Goal: Information Seeking & Learning: Learn about a topic

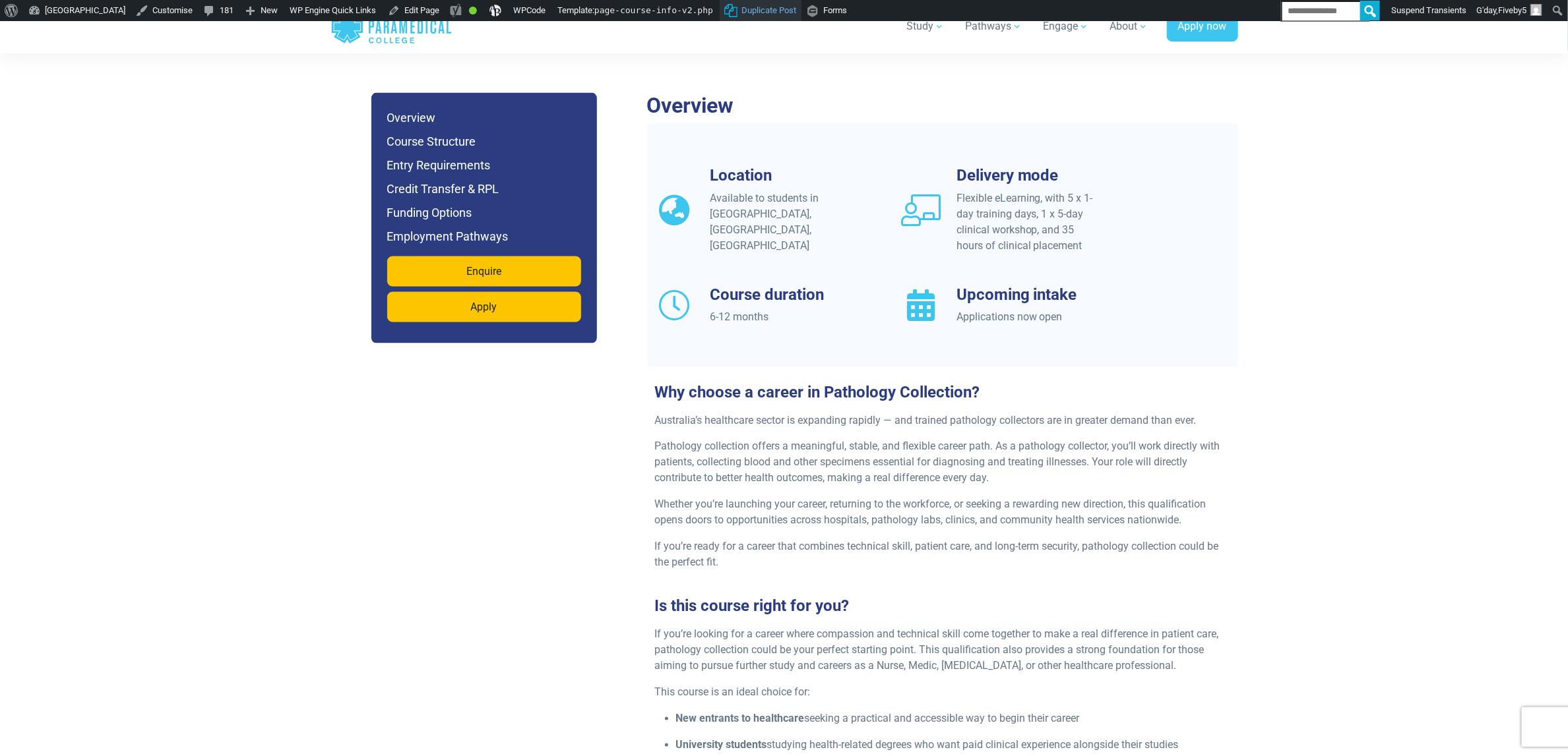
scroll to position [792, 0]
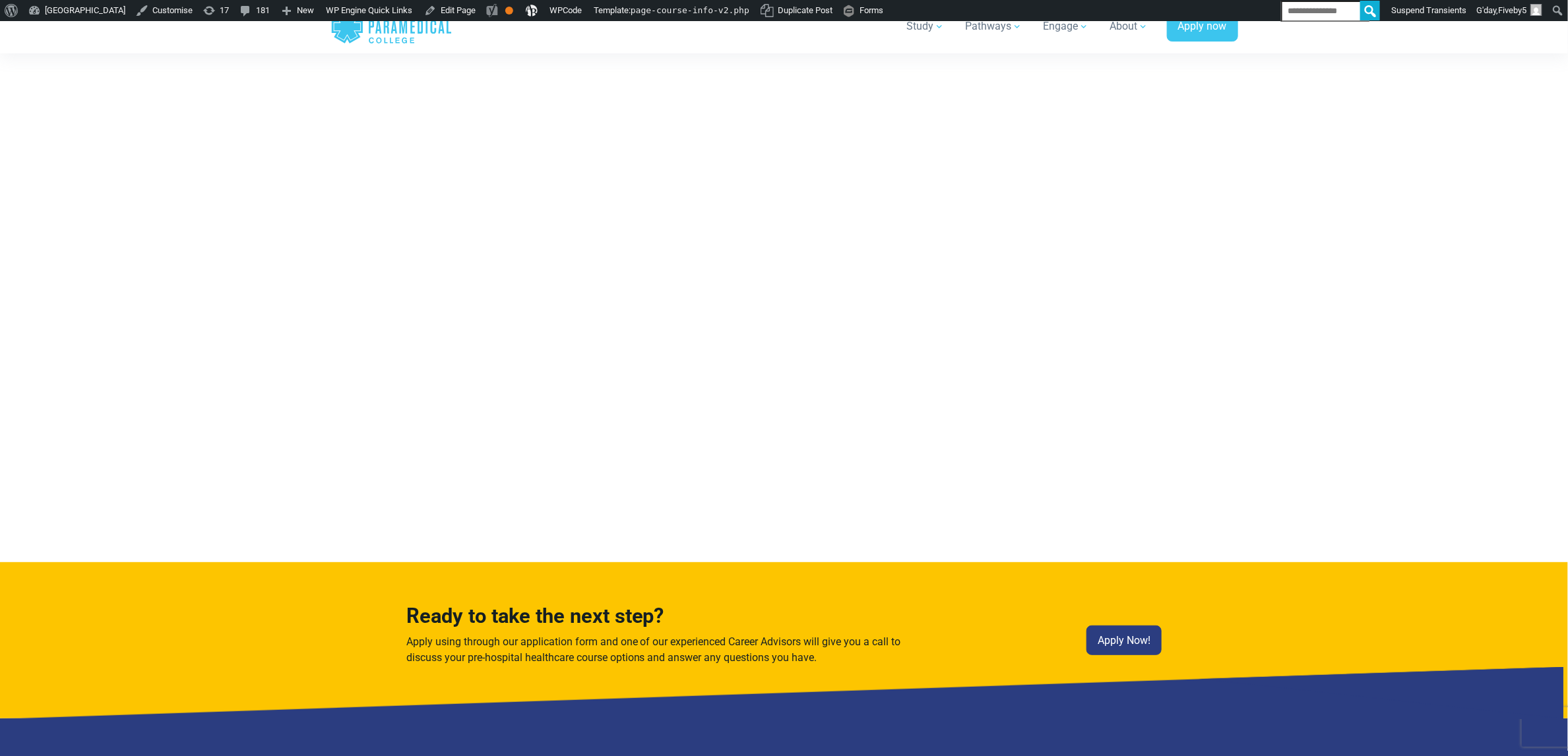
scroll to position [3711, 0]
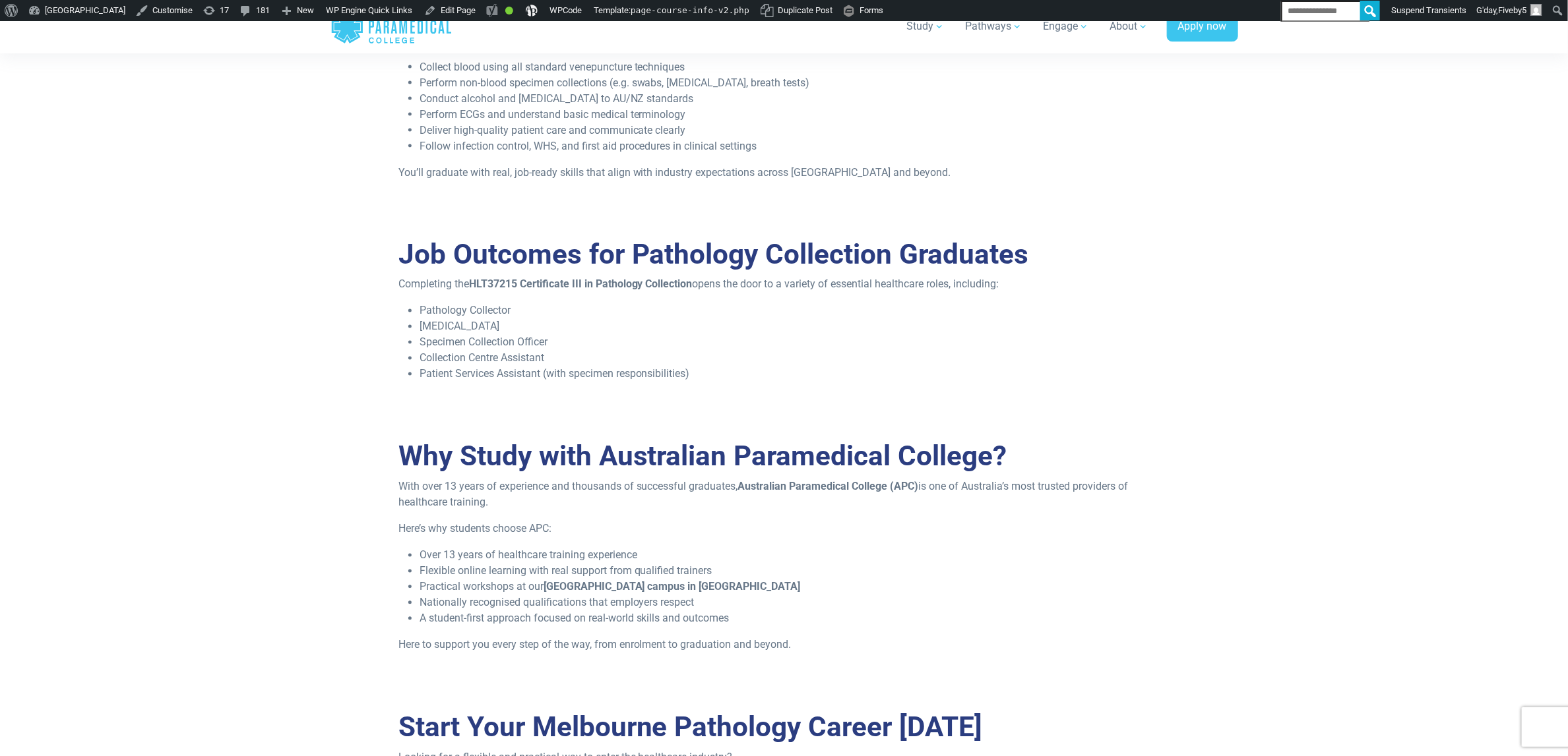
scroll to position [1781, 0]
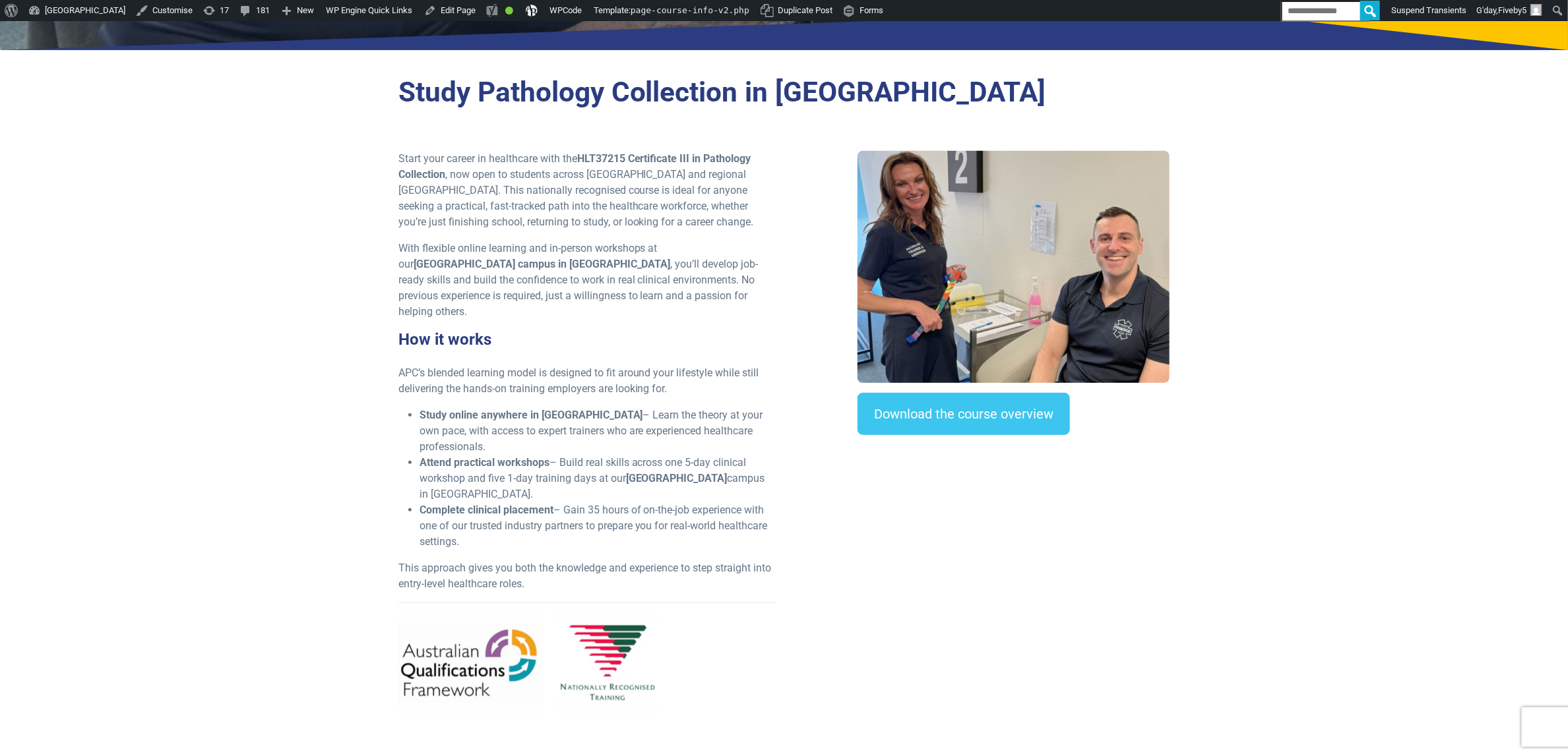
scroll to position [167, 0]
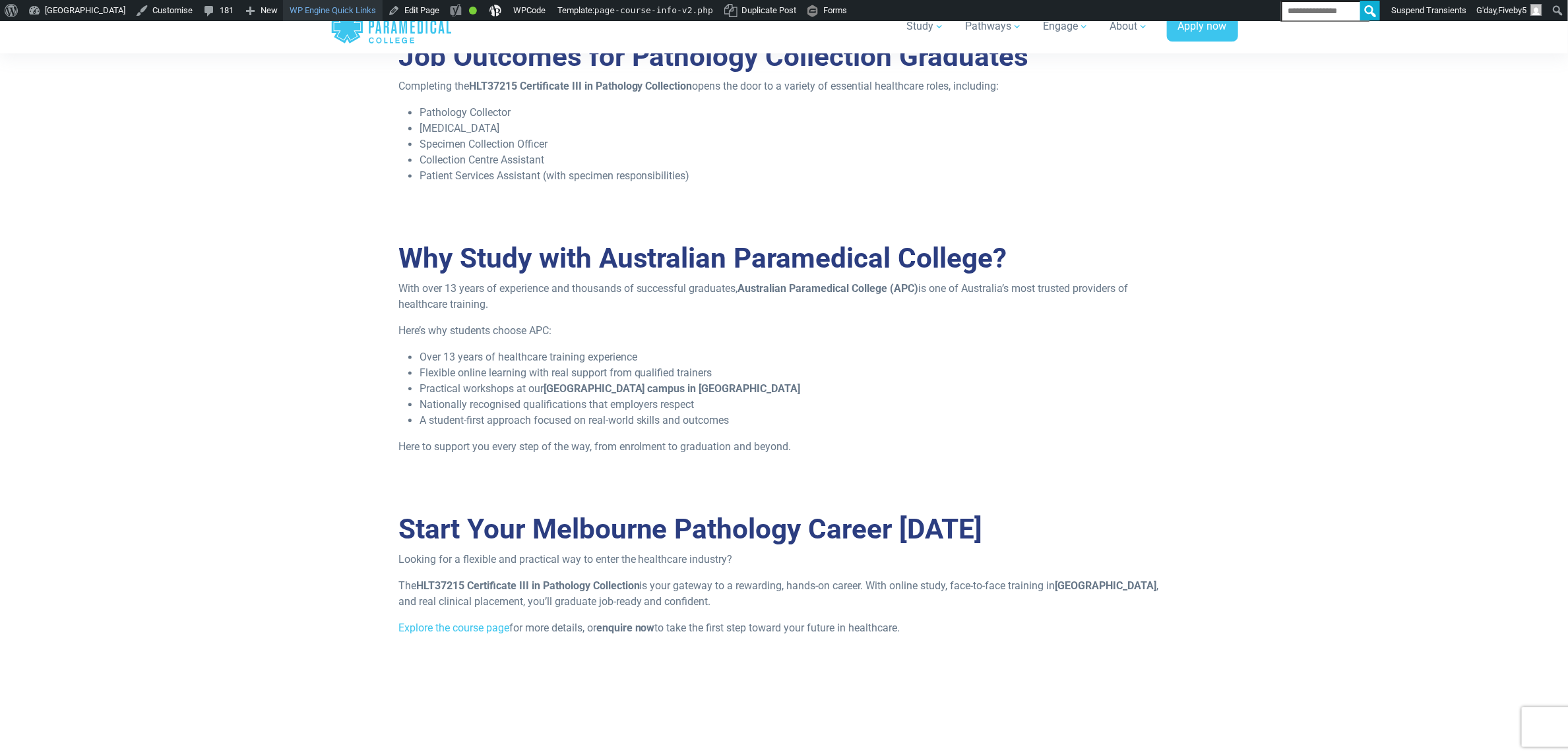
scroll to position [1582, 0]
click at [1532, 364] on section "Why Study with Australian Paramedical College? With over 13 years of experience…" at bounding box center [784, 363] width 1568 height 271
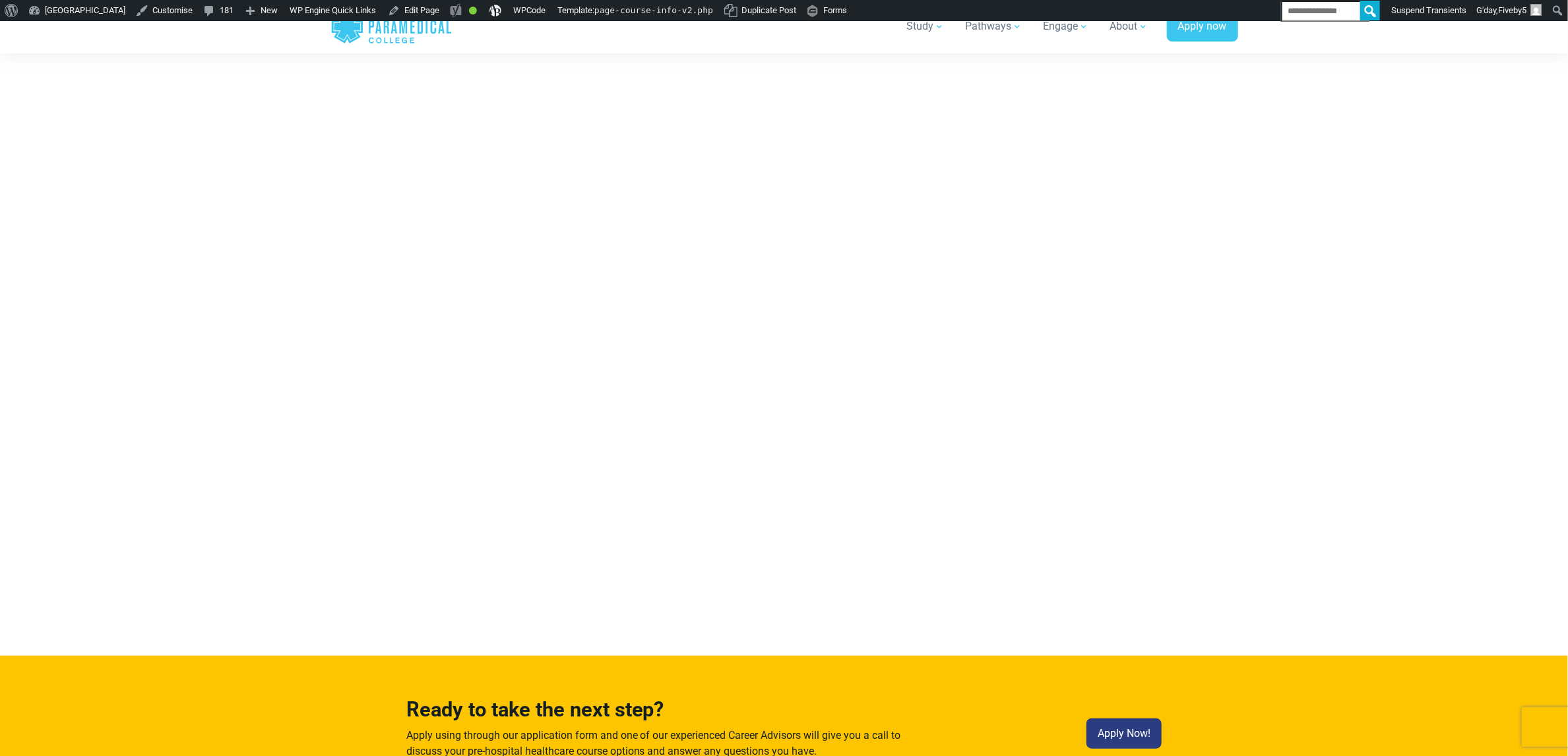
scroll to position [3399, 0]
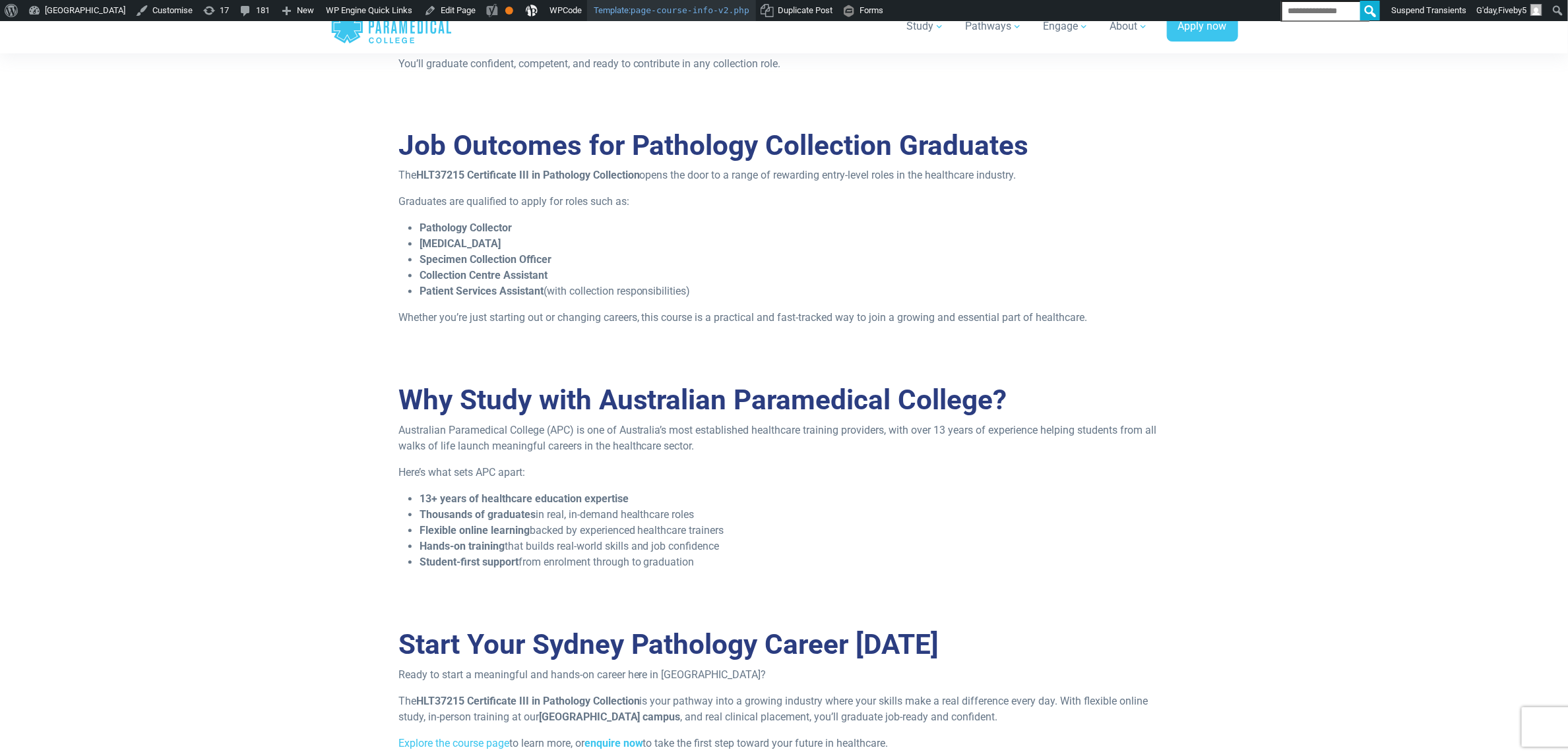
scroll to position [1355, 0]
